Goal: Check status

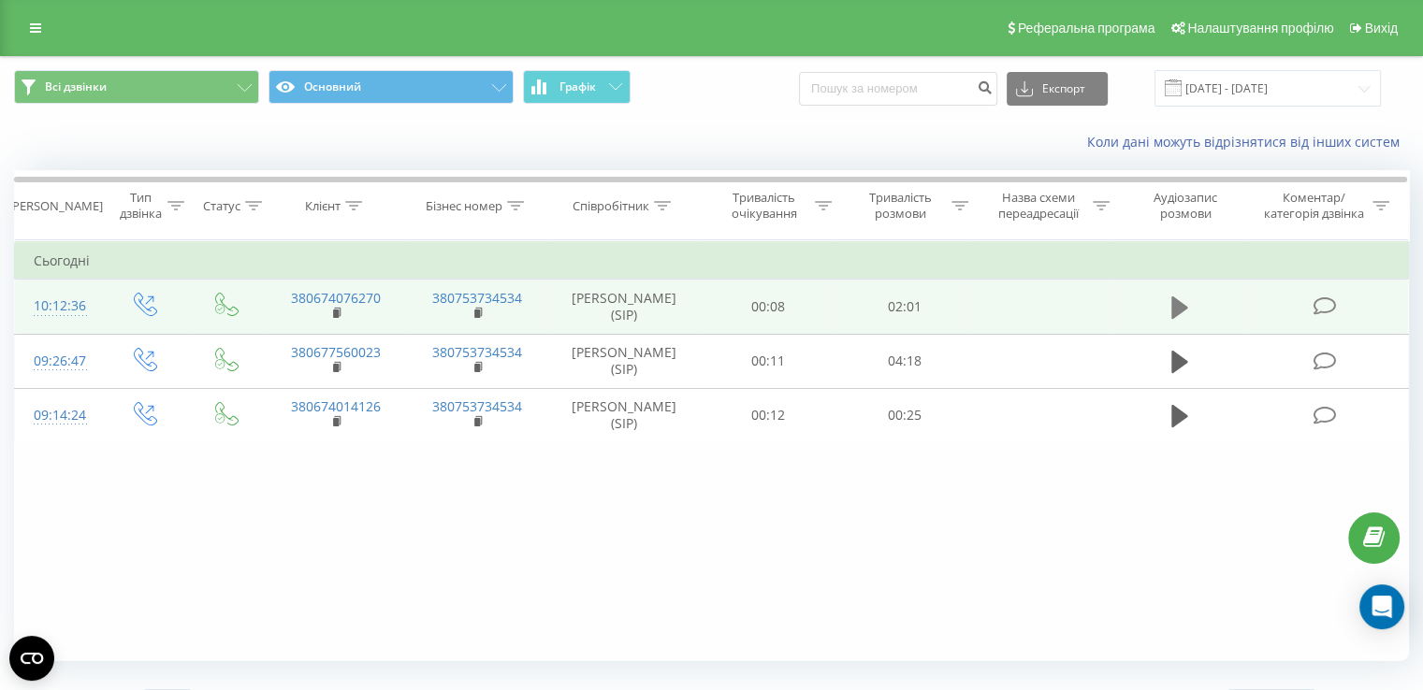
click at [1168, 301] on button at bounding box center [1180, 308] width 28 height 28
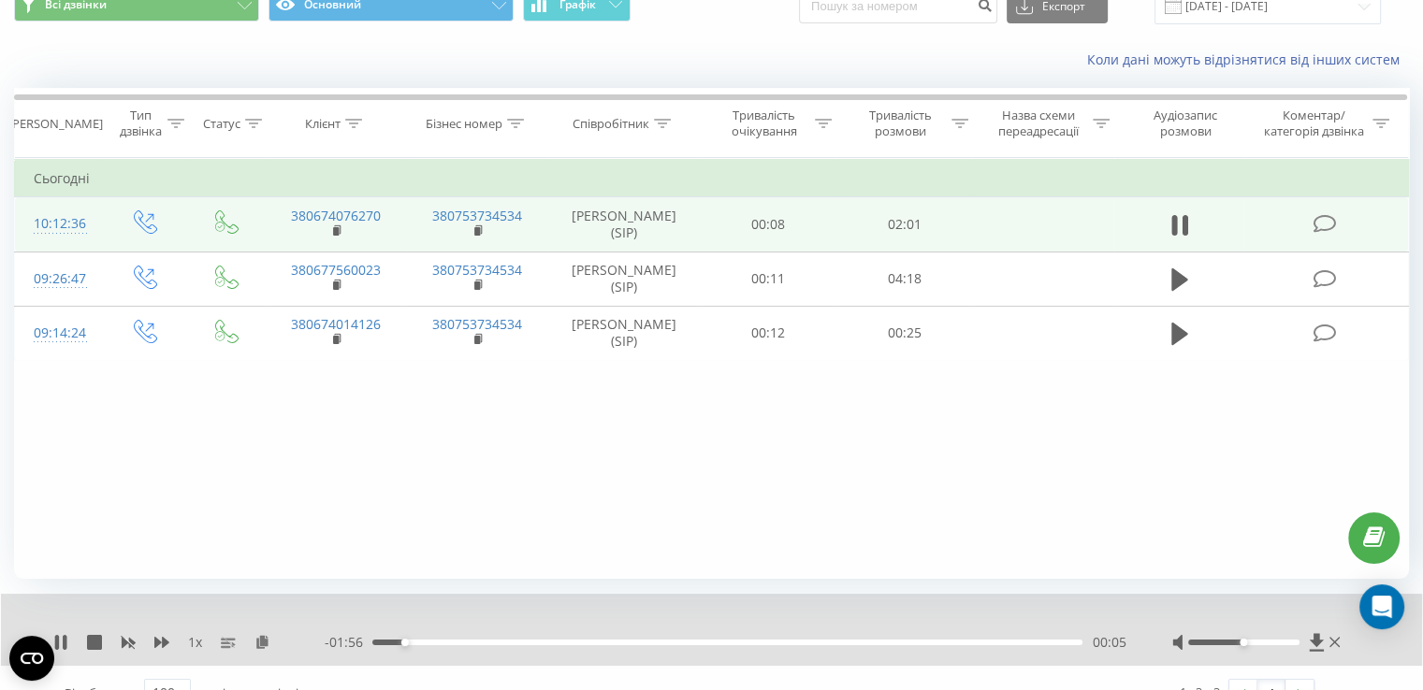
scroll to position [112, 0]
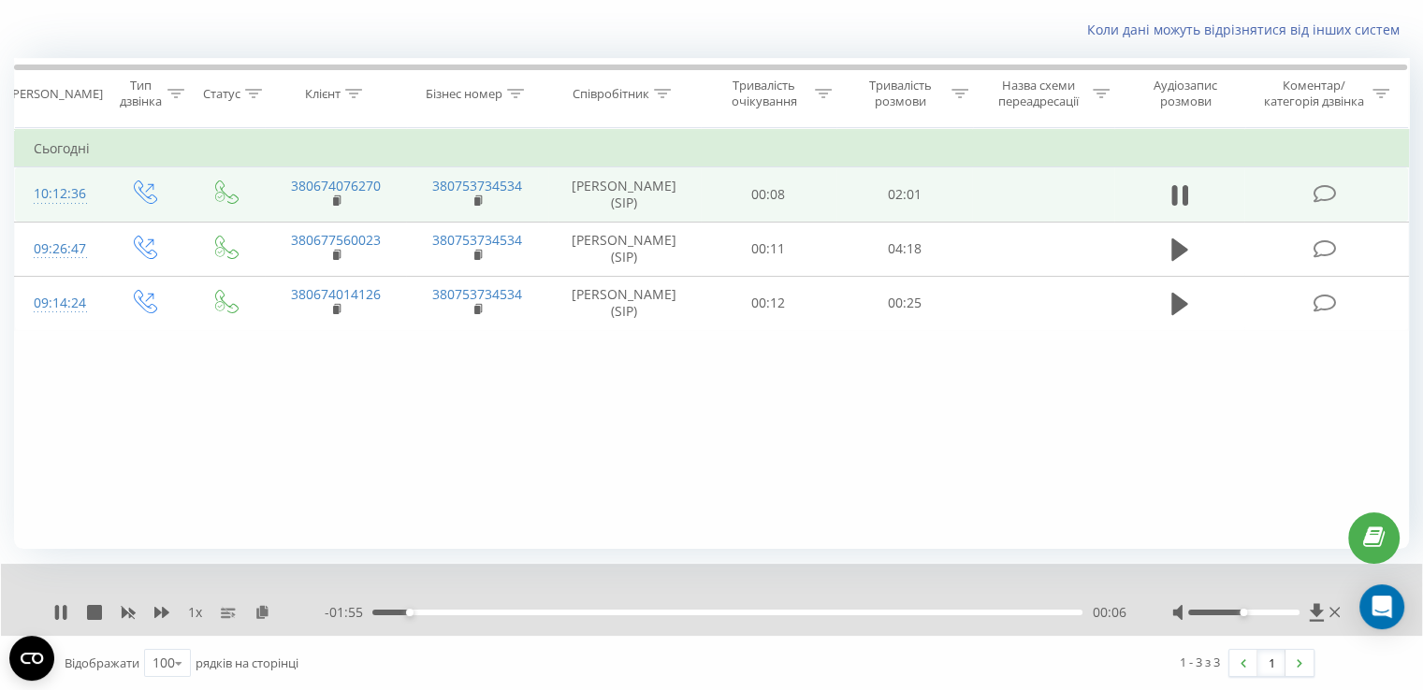
click at [430, 614] on div "00:06" at bounding box center [727, 613] width 710 height 6
click at [464, 612] on div "00:15" at bounding box center [727, 613] width 710 height 6
click at [59, 609] on icon at bounding box center [60, 612] width 15 height 15
